Goal: Task Accomplishment & Management: Manage account settings

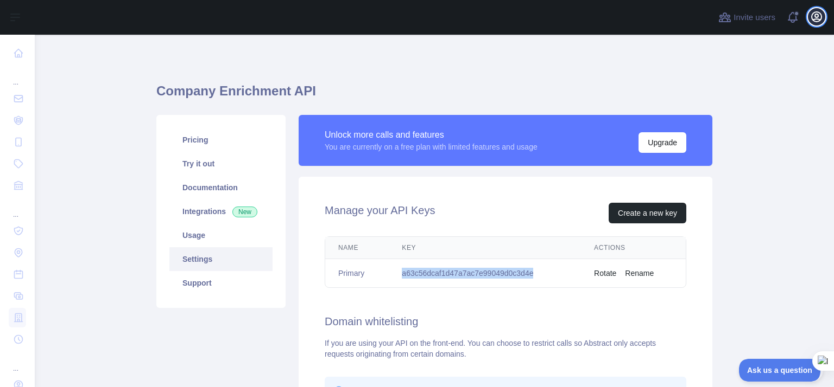
click at [814, 18] on icon "button" at bounding box center [816, 16] width 13 height 13
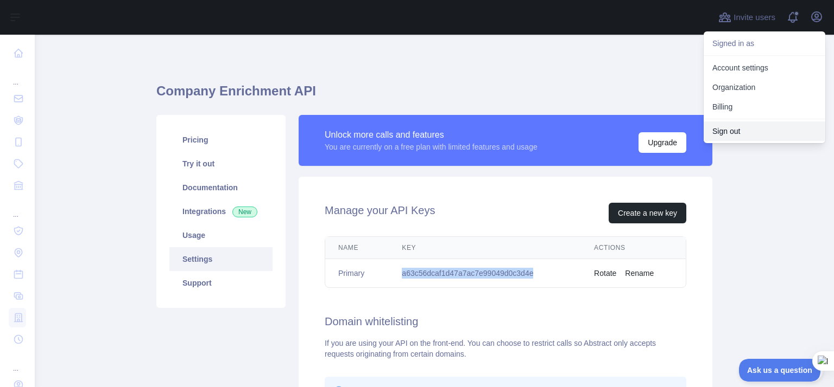
click at [734, 126] on button "Sign out" at bounding box center [764, 132] width 122 height 20
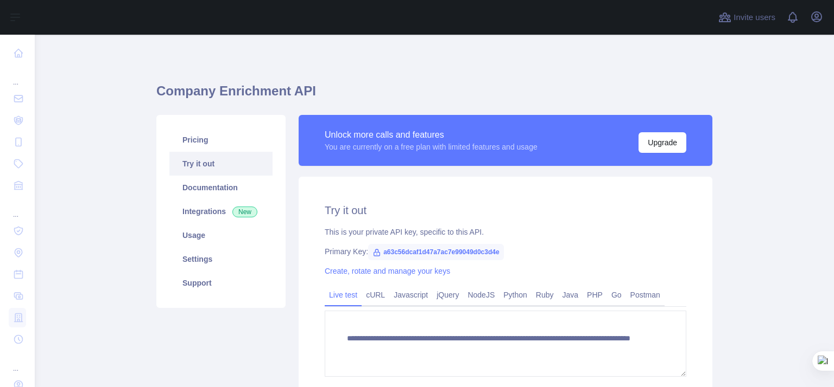
click at [816, 19] on icon "button" at bounding box center [816, 17] width 10 height 10
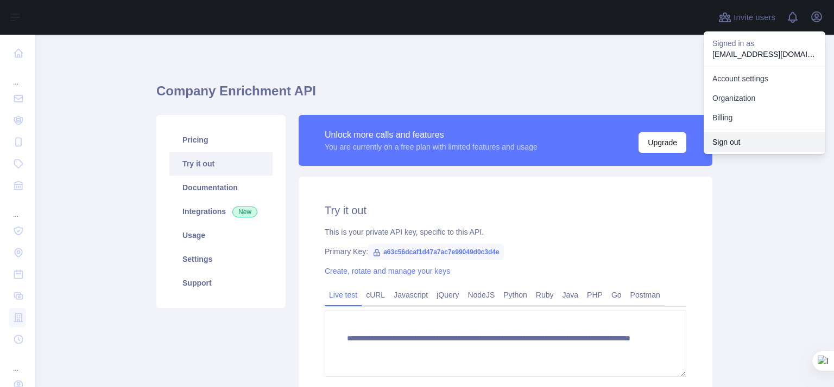
click at [729, 141] on button "Sign out" at bounding box center [764, 142] width 122 height 20
